Goal: Navigation & Orientation: Go to known website

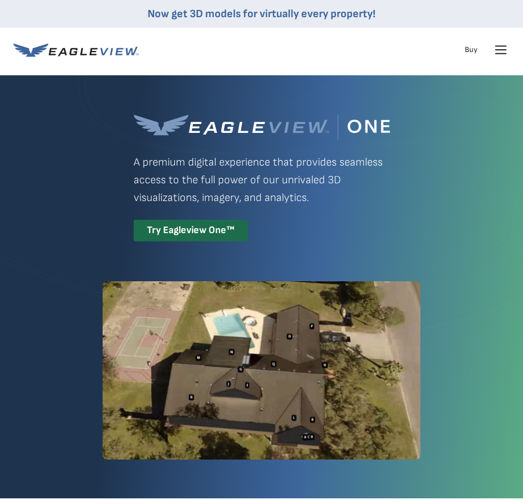
click at [510, 48] on nav "Now get 3D models for virtually every property! Products Solutions Developer Re…" at bounding box center [261, 36] width 523 height 72
click at [503, 48] on icon at bounding box center [501, 50] width 18 height 18
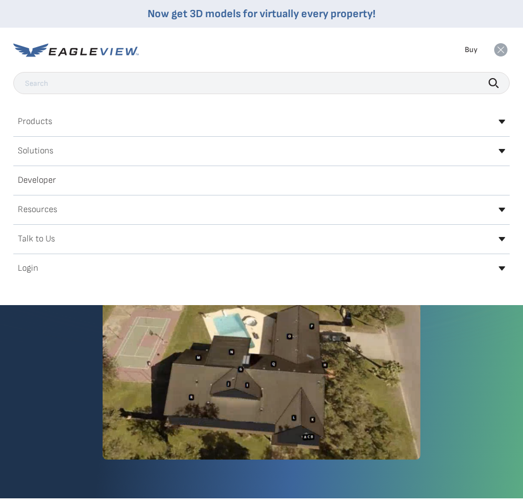
click at [502, 267] on icon at bounding box center [501, 269] width 7 height 4
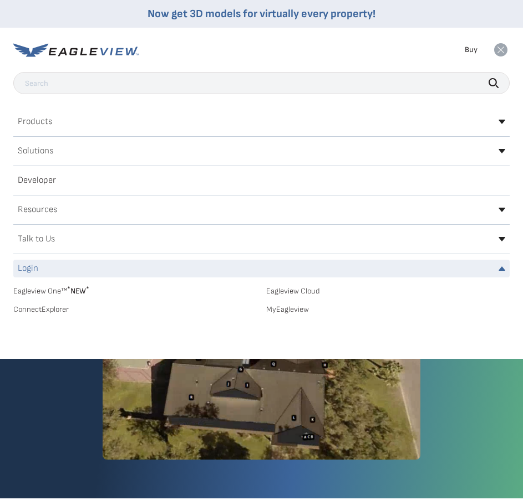
click at [286, 314] on link "MyEagleview" at bounding box center [388, 310] width 244 height 10
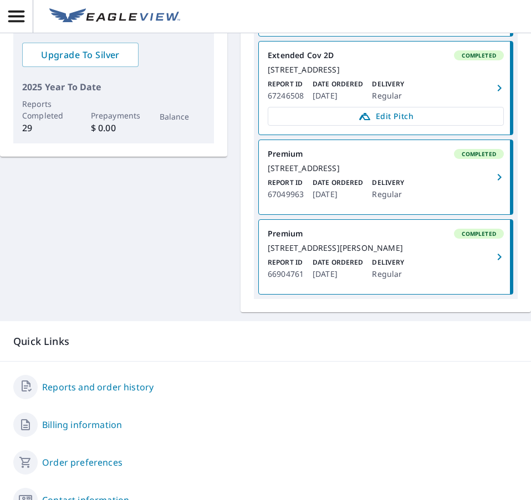
scroll to position [290, 0]
